Goal: Task Accomplishment & Management: Manage account settings

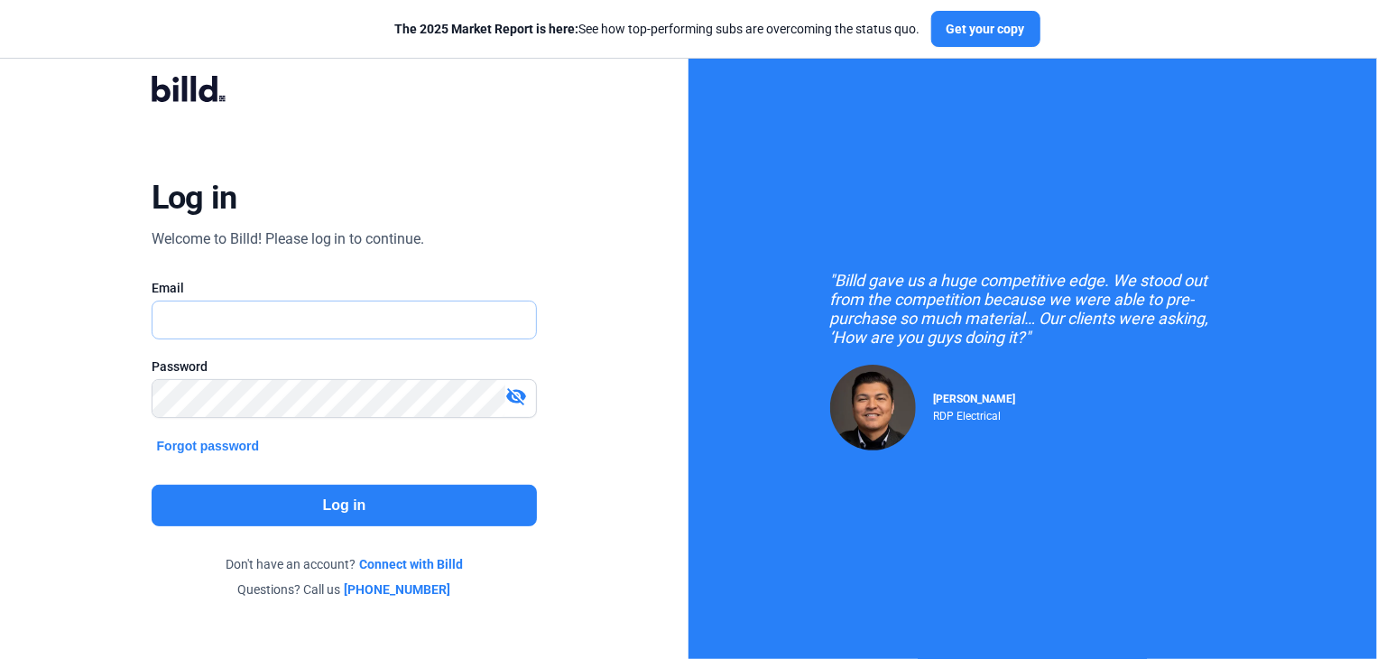
click at [379, 329] on input "text" at bounding box center [335, 319] width 365 height 37
type input "[EMAIL_ADDRESS][DOMAIN_NAME]"
click at [309, 485] on button "Log in" at bounding box center [345, 506] width 386 height 42
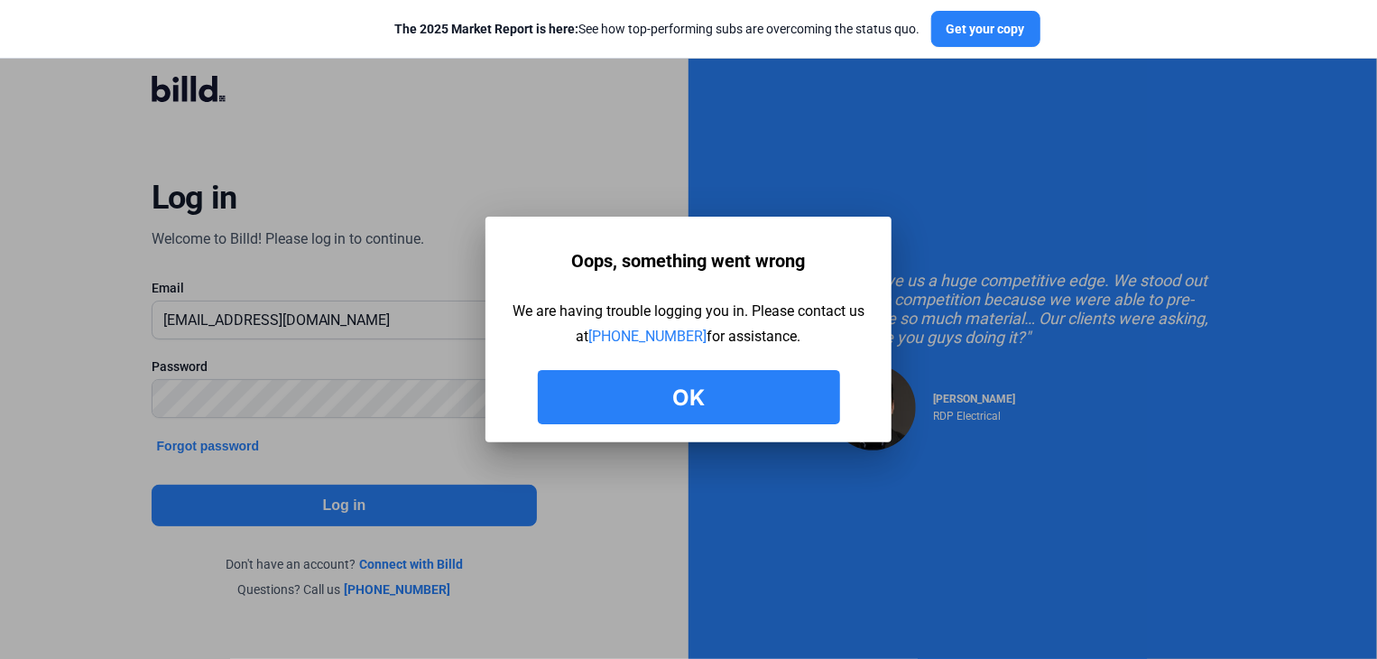
click at [713, 384] on button "Ok" at bounding box center [689, 397] width 302 height 54
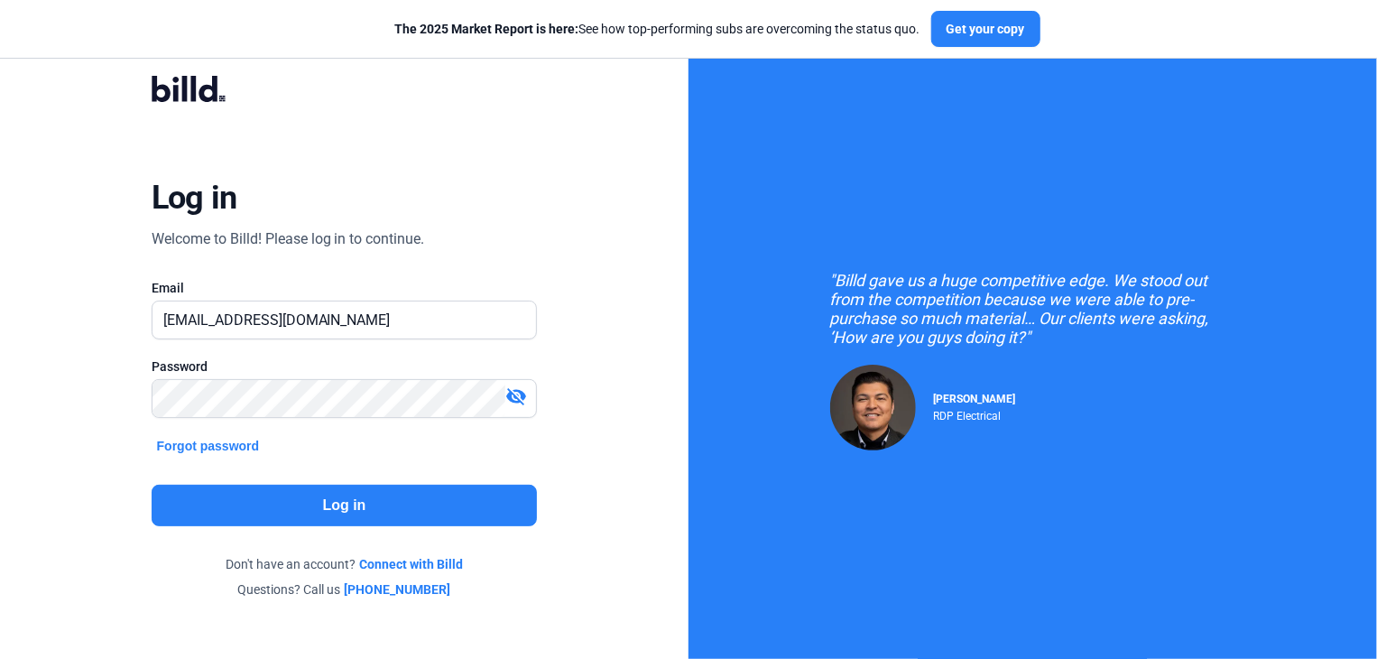
click at [459, 496] on button "Log in" at bounding box center [345, 506] width 386 height 42
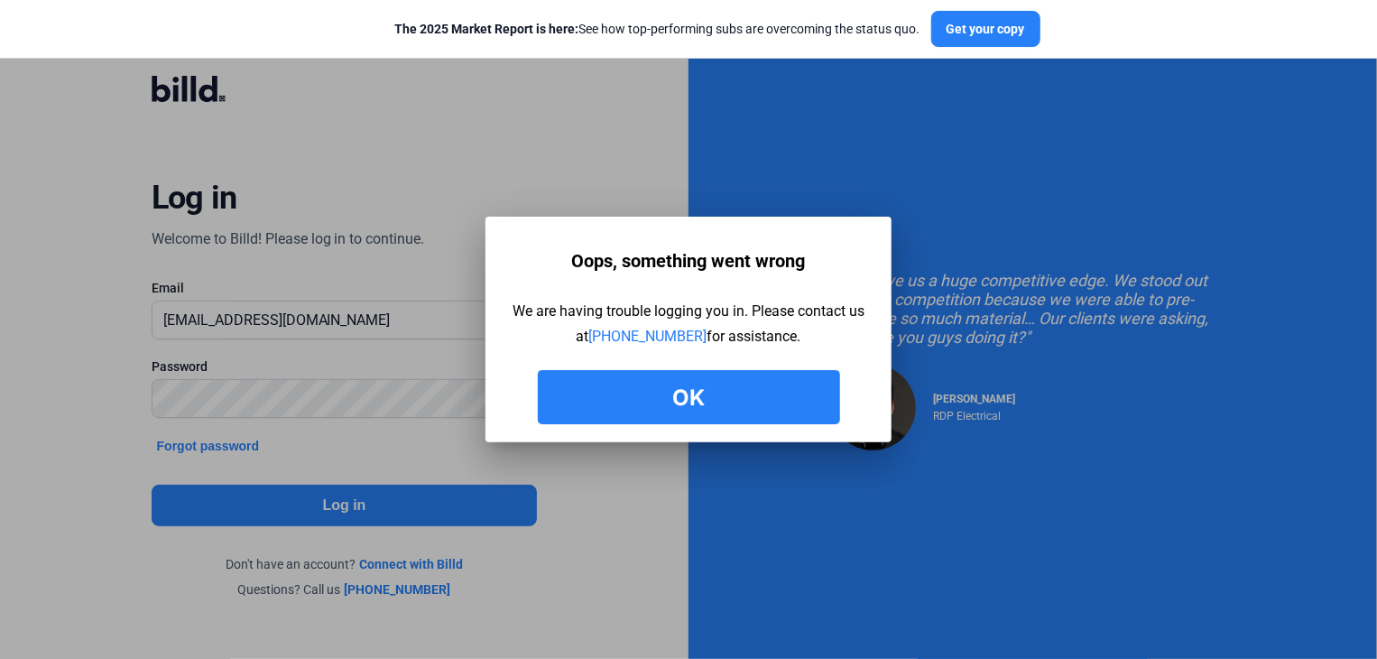
click at [723, 368] on div "Oops, something went wrong We are having trouble logging you in. Please contact…" at bounding box center [689, 334] width 352 height 181
click at [704, 385] on button "Ok" at bounding box center [689, 397] width 302 height 54
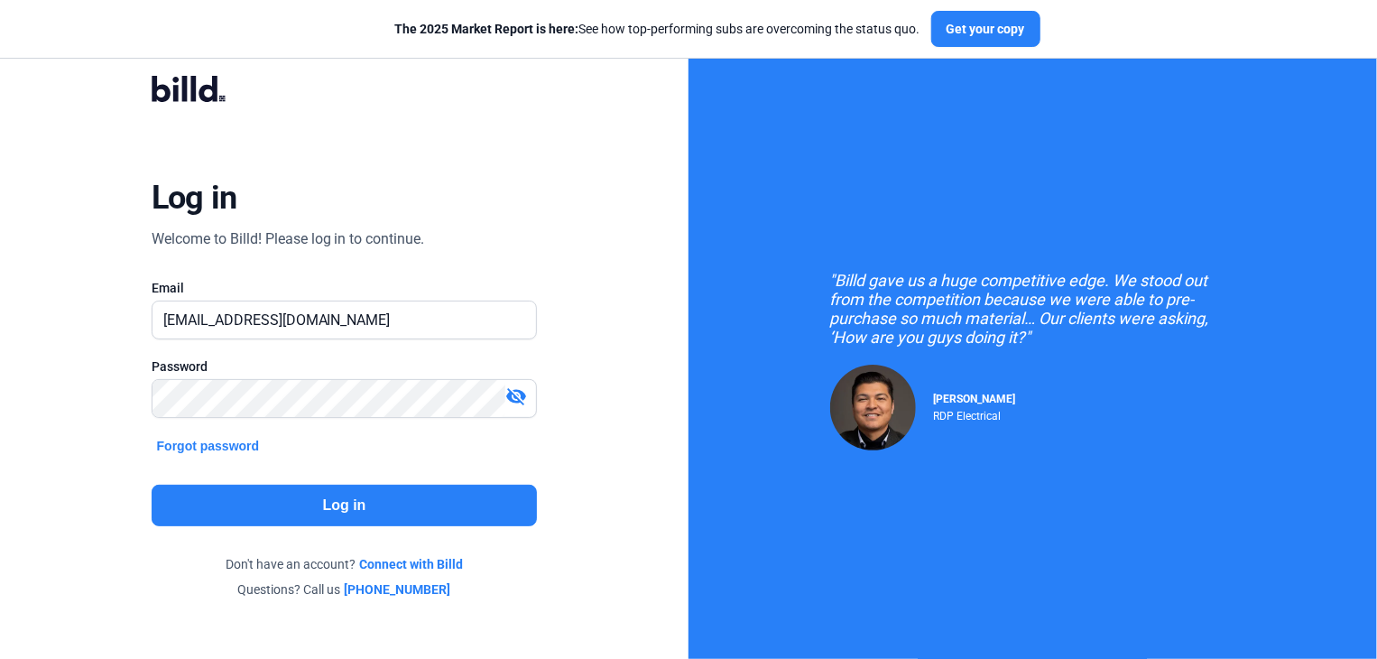
click at [166, 485] on button "Log in" at bounding box center [345, 506] width 386 height 42
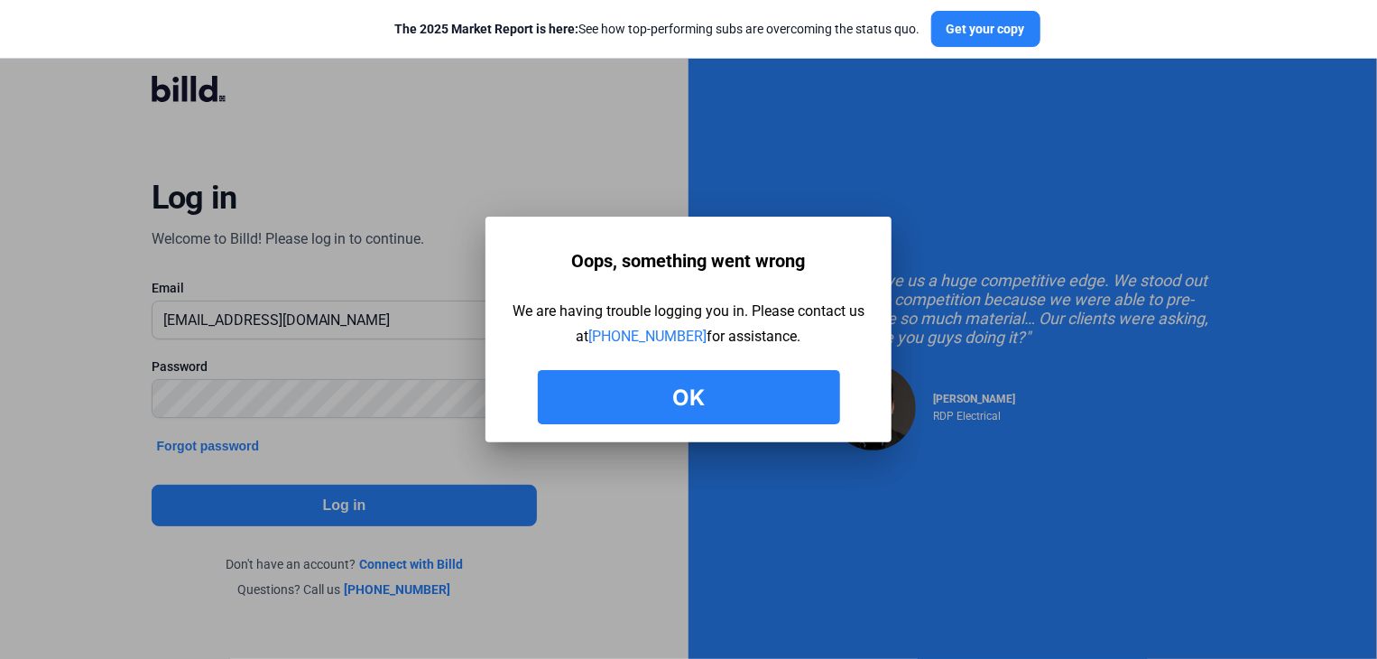
click at [677, 400] on button "Ok" at bounding box center [689, 397] width 302 height 54
